Goal: Task Accomplishment & Management: Manage account settings

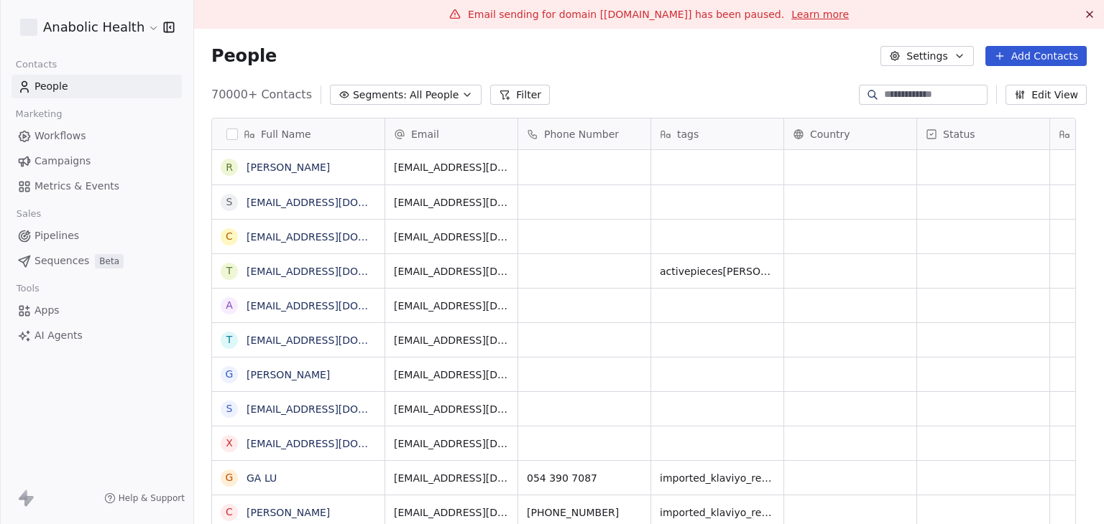
scroll to position [450, 887]
click at [70, 164] on span "Campaigns" at bounding box center [62, 161] width 56 height 15
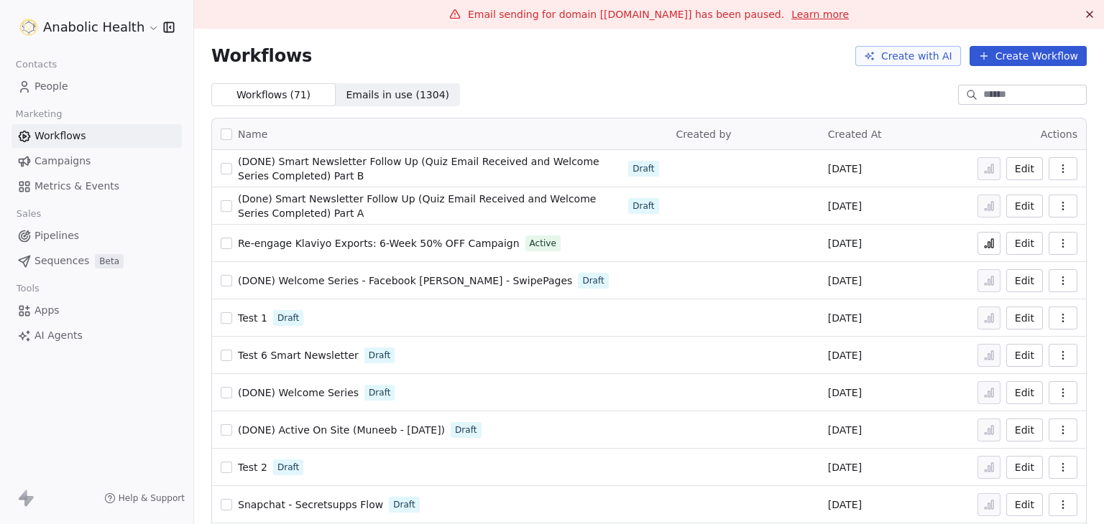
click at [948, 76] on div "Workflows Create with AI Create Workflow" at bounding box center [649, 56] width 910 height 55
click at [958, 87] on div at bounding box center [1022, 95] width 129 height 20
paste input "**********"
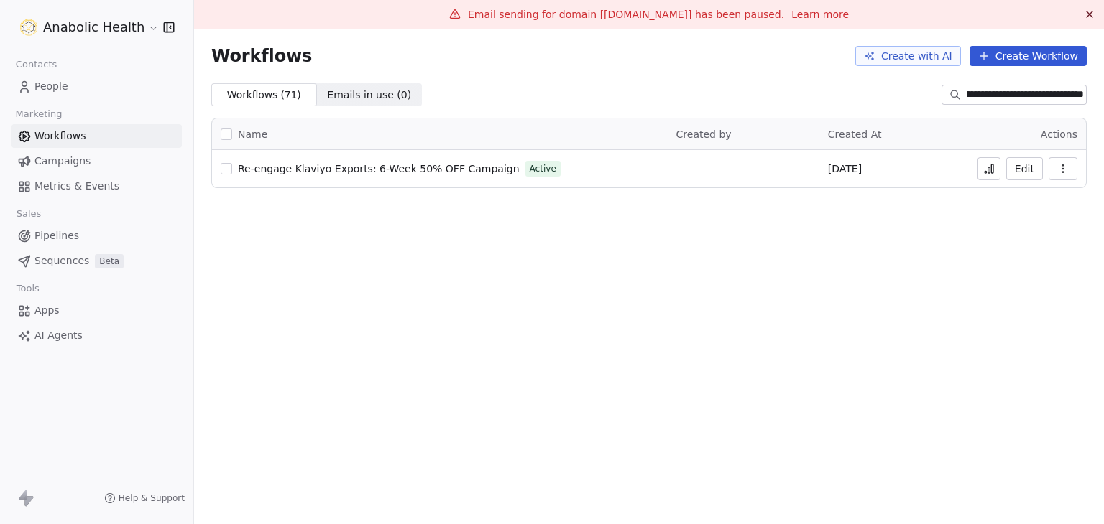
type input "**********"
click at [800, 15] on link "Learn more" at bounding box center [819, 14] width 57 height 14
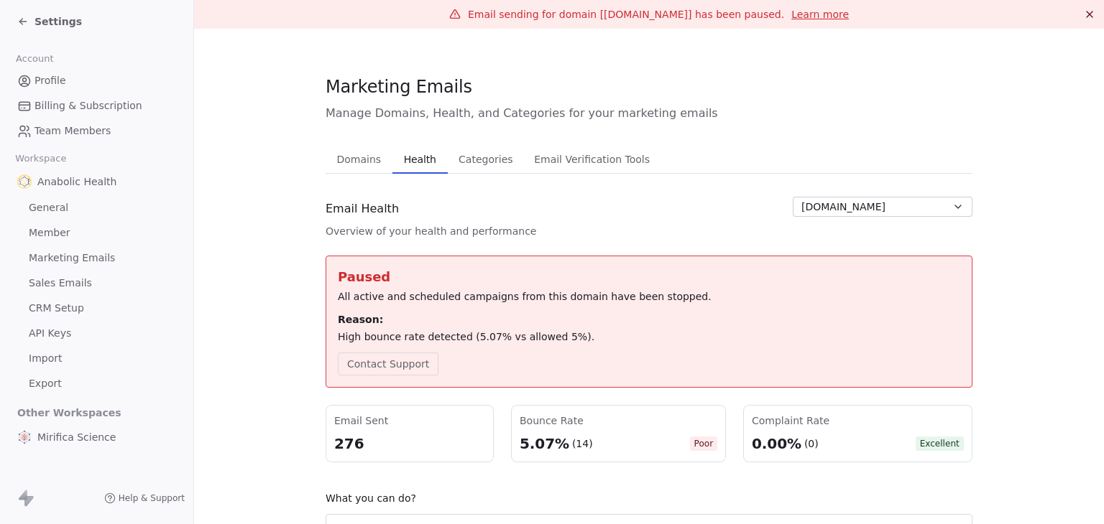
click at [40, 22] on span "Settings" at bounding box center [57, 21] width 47 height 14
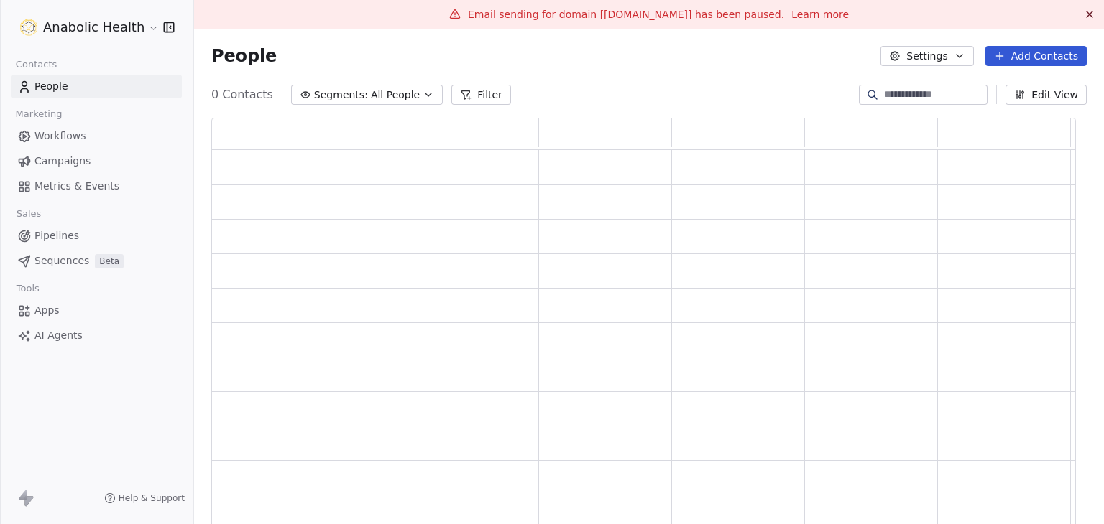
scroll to position [415, 853]
click at [79, 155] on span "Campaigns" at bounding box center [62, 161] width 56 height 15
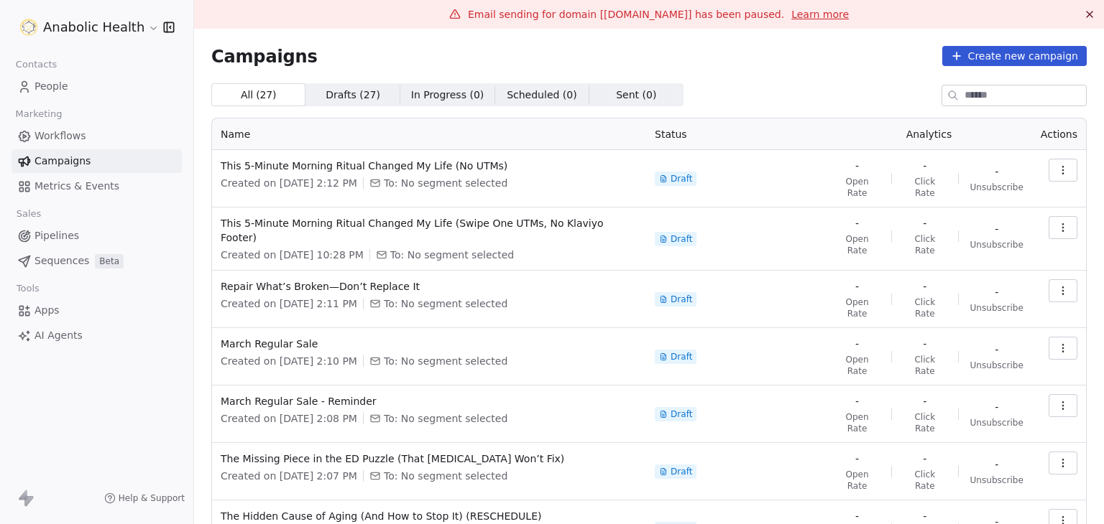
click at [681, 70] on div "Campaigns Create new campaign All ( 27 ) All ( 27 ) Drafts ( 27 ) Drafts ( 27 )…" at bounding box center [648, 410] width 875 height 729
click at [96, 21] on html "Anabolic Health Contacts People Marketing Workflows Campaigns Metrics & Events …" at bounding box center [552, 262] width 1104 height 524
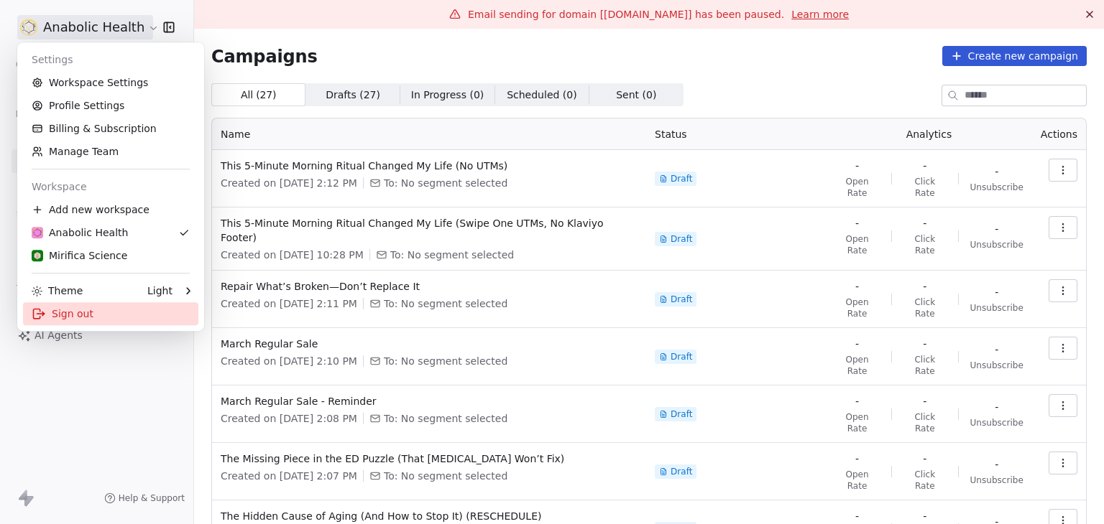
click at [86, 308] on div "Sign out" at bounding box center [110, 313] width 175 height 23
